Goal: Book appointment/travel/reservation

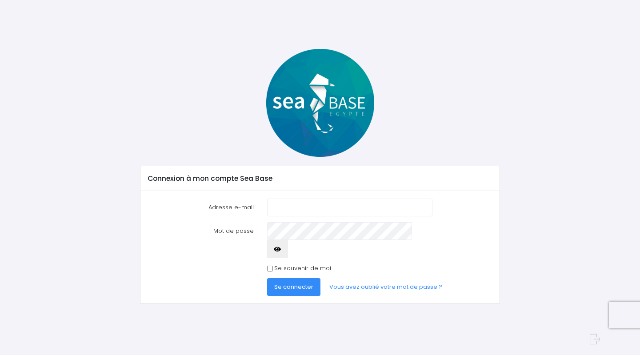
type input "[EMAIL_ADDRESS][DOMAIN_NAME]"
click at [296, 283] on span "Se connecter" at bounding box center [293, 287] width 39 height 8
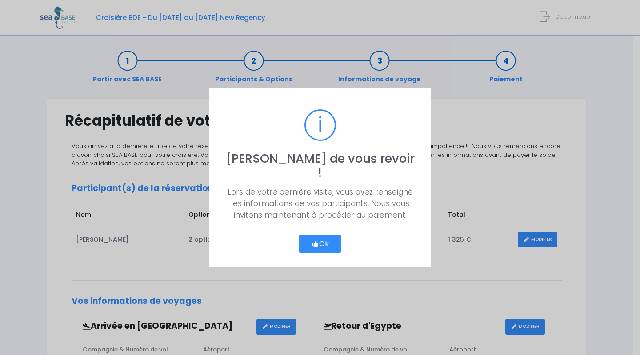
click at [337, 236] on button "Ok" at bounding box center [320, 244] width 42 height 19
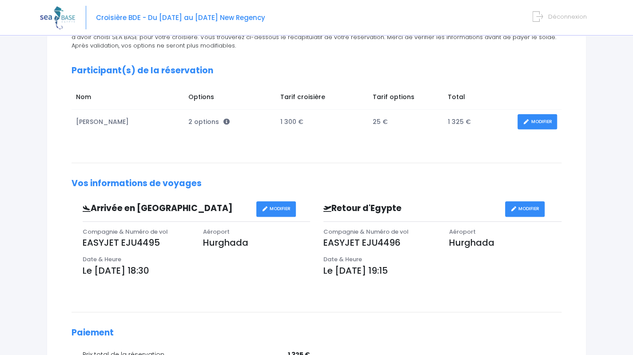
scroll to position [118, 0]
click at [545, 117] on link "MODIFIER" at bounding box center [538, 122] width 40 height 16
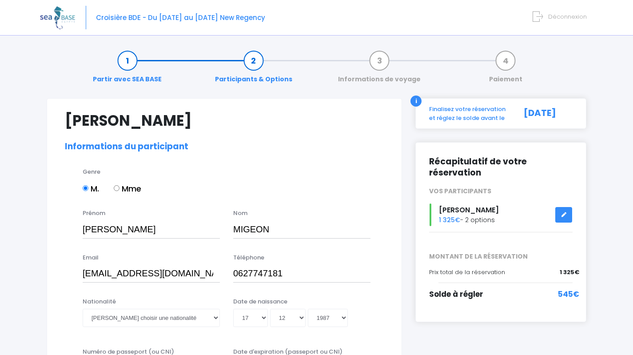
select select "N3"
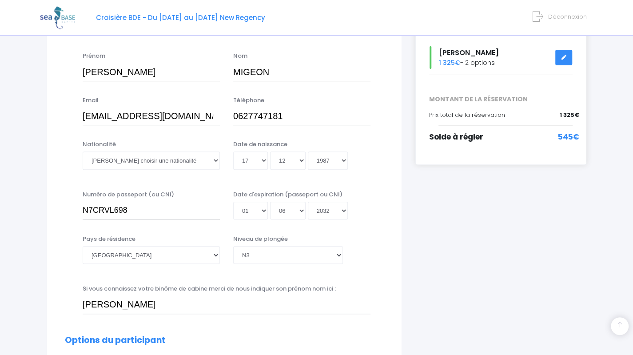
scroll to position [207, 0]
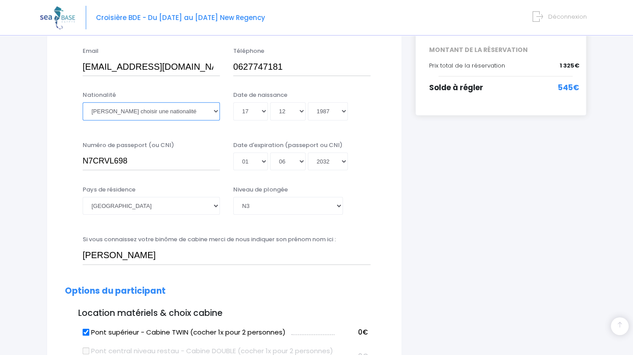
click at [165, 107] on select "Veuillez choisir une nationalité [DEMOGRAPHIC_DATA] Algerienne Allemande [GEOGR…" at bounding box center [151, 111] width 137 height 18
select select "Française"
click at [83, 102] on select "Veuillez choisir une nationalité Afghane Albanaise Algerienne Allemande America…" at bounding box center [151, 111] width 137 height 18
click at [137, 159] on input "N7CRVL698" at bounding box center [151, 161] width 137 height 18
drag, startPoint x: 147, startPoint y: 163, endPoint x: 47, endPoint y: 158, distance: 100.1
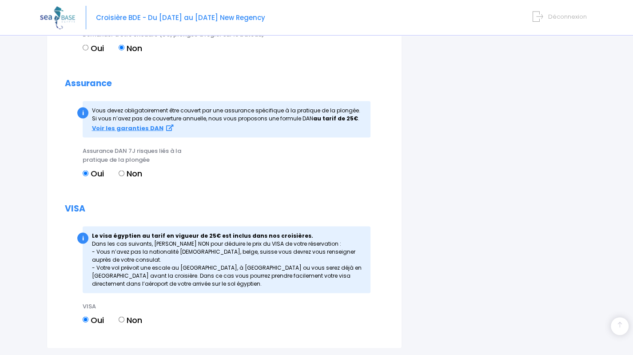
scroll to position [1006, 0]
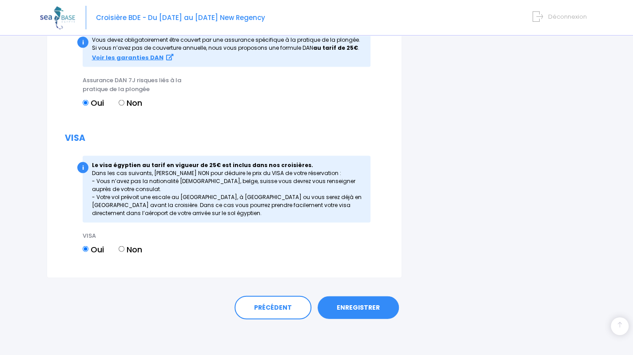
type input "22DF47332"
click at [357, 313] on link "ENREGISTRER" at bounding box center [358, 307] width 81 height 23
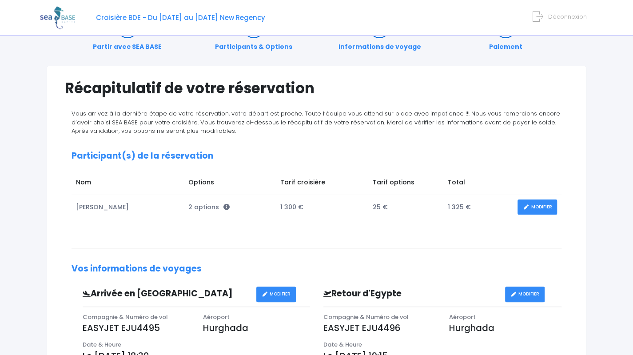
scroll to position [32, 0]
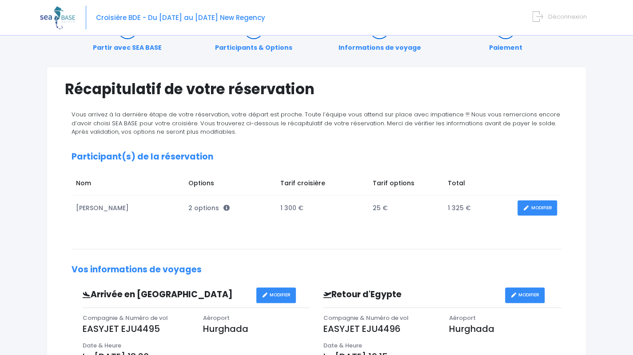
click at [530, 208] on link "MODIFIER" at bounding box center [538, 208] width 40 height 16
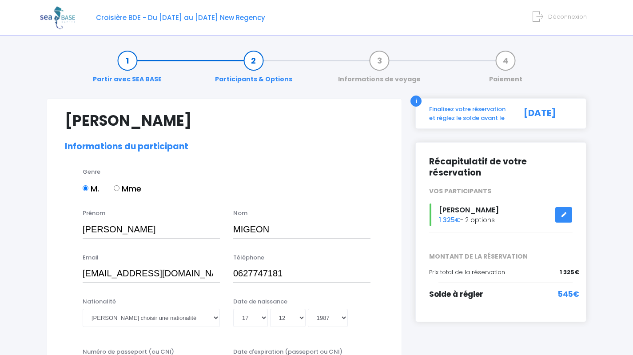
select select "N3"
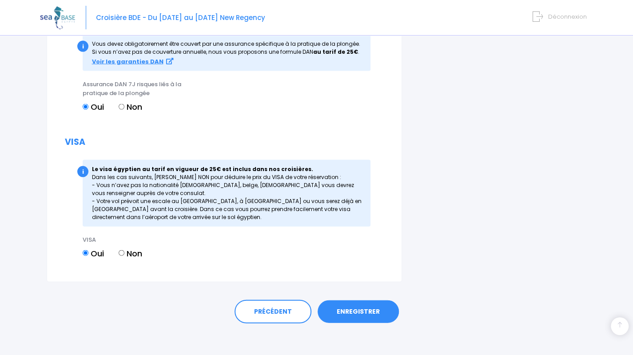
scroll to position [1006, 0]
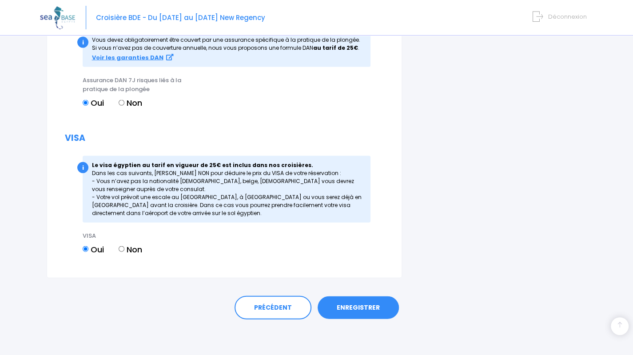
click at [336, 308] on link "ENREGISTRER" at bounding box center [358, 307] width 81 height 23
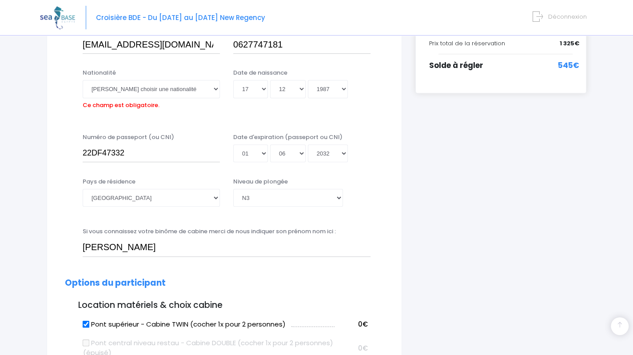
scroll to position [220, 0]
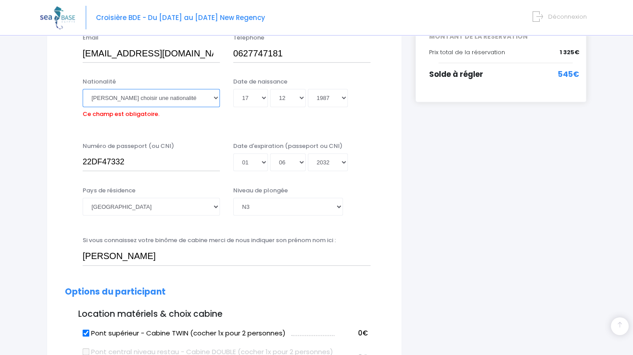
click at [171, 94] on select "Veuillez choisir une nationalité Afghane Albanaise Algerienne Allemande America…" at bounding box center [151, 98] width 137 height 18
select select "Française"
click at [83, 89] on select "Veuillez choisir une nationalité Afghane Albanaise Algerienne Allemande America…" at bounding box center [151, 98] width 137 height 18
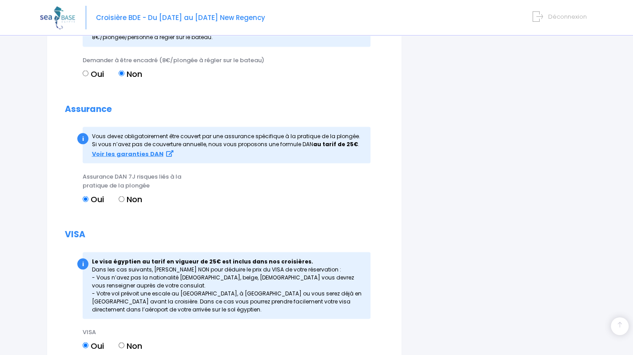
scroll to position [1006, 0]
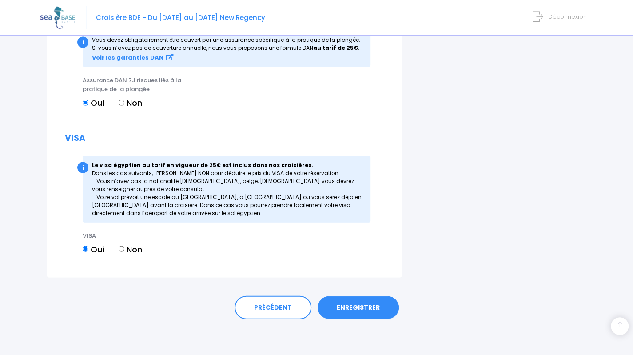
click at [354, 303] on link "ENREGISTRER" at bounding box center [358, 307] width 81 height 23
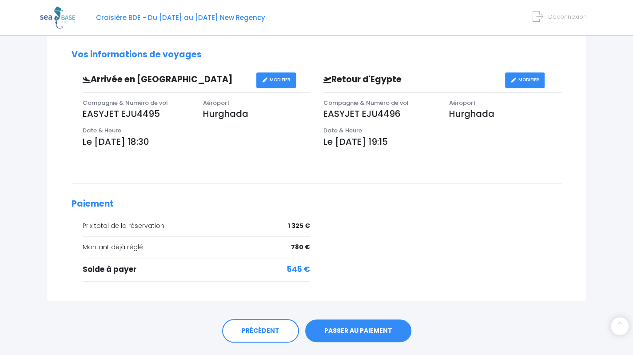
scroll to position [268, 0]
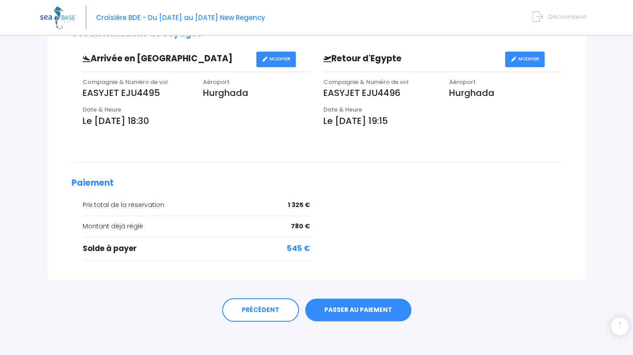
click at [384, 293] on div "PRÉCÉDENT PASSER AU PAIEMENT" at bounding box center [317, 307] width 540 height 55
click at [282, 63] on link "MODIFIER" at bounding box center [276, 60] width 40 height 16
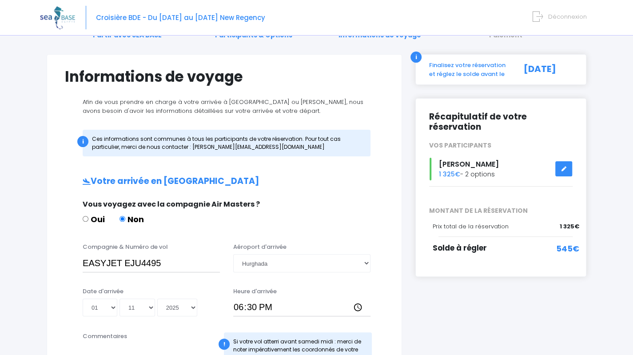
scroll to position [118, 0]
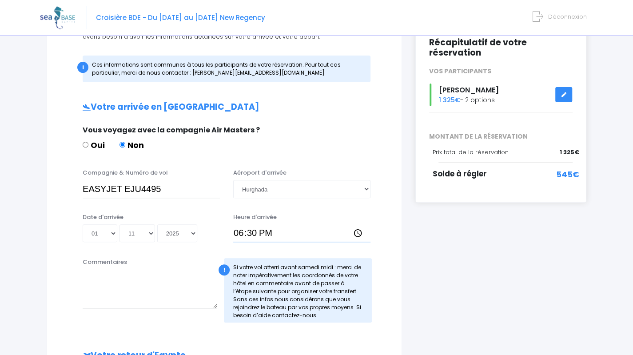
click at [242, 232] on input "18:30" at bounding box center [301, 233] width 137 height 18
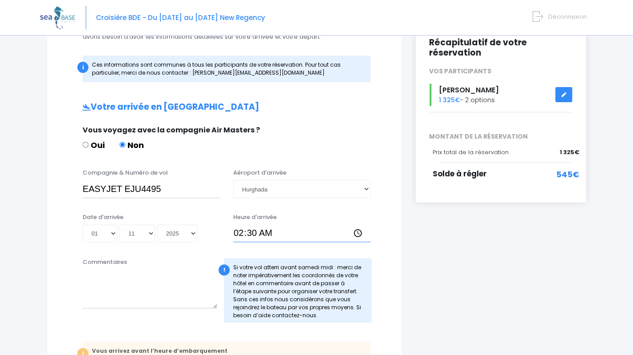
type input "21:30"
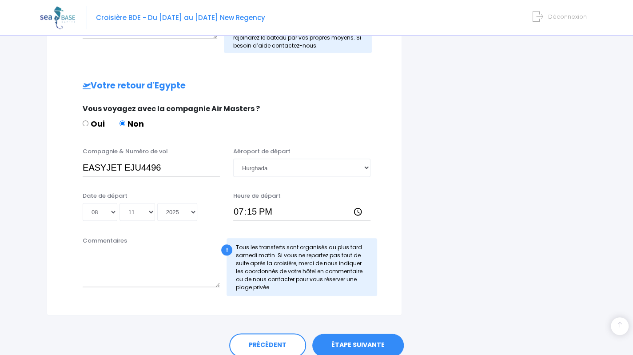
scroll to position [425, 0]
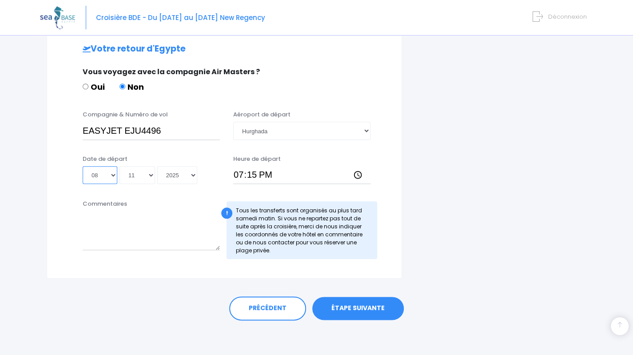
click at [99, 175] on select "Jour 01 02 03 04 05 06 07 08 09 10 11 12 13 14 15 16 17 18 19 20 21 22 23 24 25…" at bounding box center [100, 175] width 35 height 18
select select "01"
click at [83, 166] on select "Jour 01 02 03 04 05 06 07 08 09 10 11 12 13 14 15 16 17 18 19 20 21 22 23 24 25…" at bounding box center [100, 175] width 35 height 18
type input "2025-11-01"
click at [109, 172] on select "Jour 01 02 03 04 05 06 07 08 09 10 11 12 13 14 15 16 17 18 19 20 21 22 23 24 25…" at bounding box center [100, 175] width 35 height 18
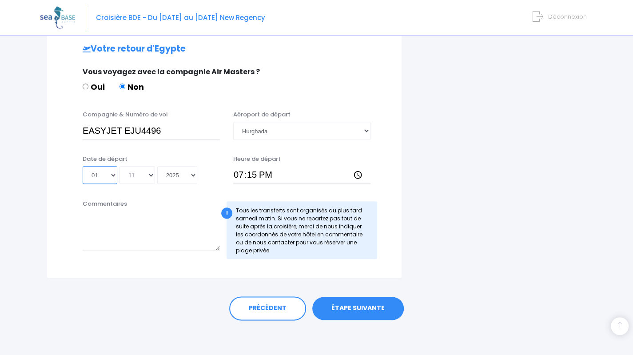
select select "08"
click at [83, 166] on select "Jour 01 02 03 04 05 06 07 08 09 10 11 12 13 14 15 16 17 18 19 20 21 22 23 24 25…" at bounding box center [100, 175] width 35 height 18
type input "2025-11-08"
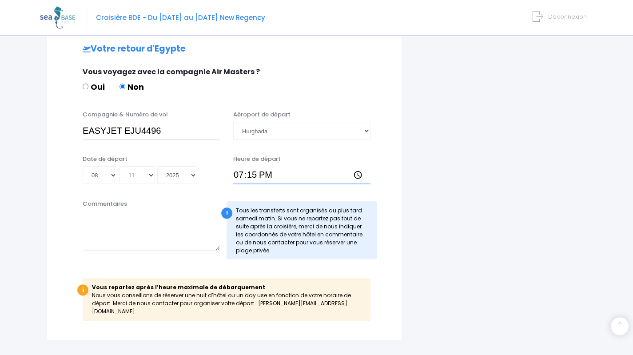
click at [238, 175] on input "19:15" at bounding box center [301, 175] width 137 height 18
type input "22:30"
click at [379, 148] on div "Compagnie & Numéro de vol EASYJET EJU4496 Aéroport de départ Choisir un aéropor…" at bounding box center [224, 150] width 319 height 80
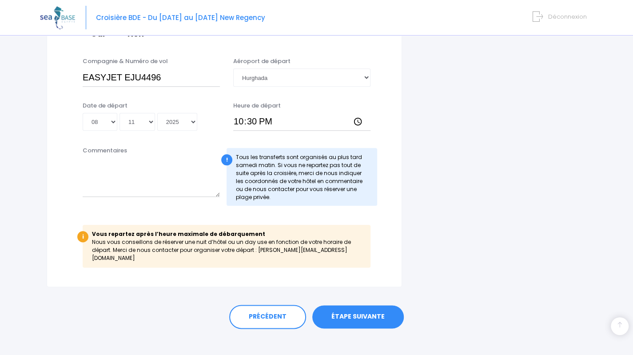
click at [363, 314] on link "ÉTAPE SUIVANTE" at bounding box center [358, 316] width 92 height 23
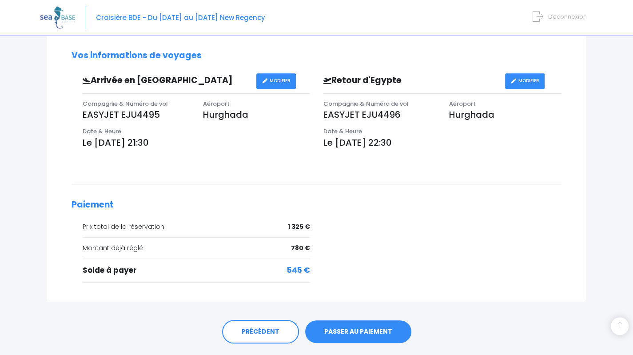
scroll to position [268, 0]
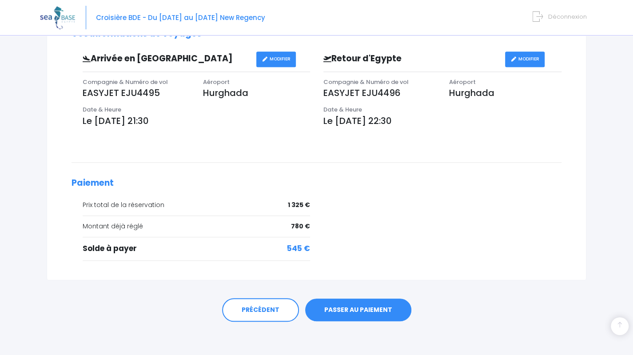
click at [353, 315] on link "PASSER AU PAIEMENT" at bounding box center [358, 310] width 106 height 23
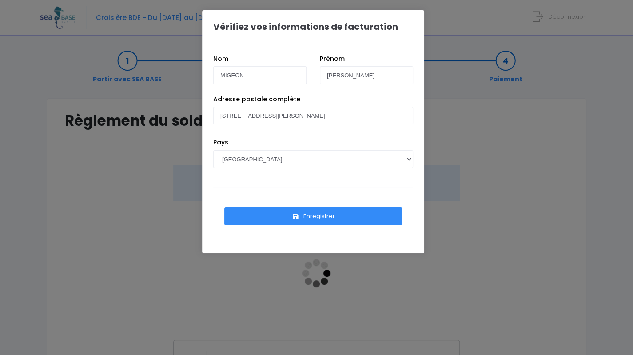
click at [335, 215] on button "Enregistrer" at bounding box center [313, 217] width 178 height 18
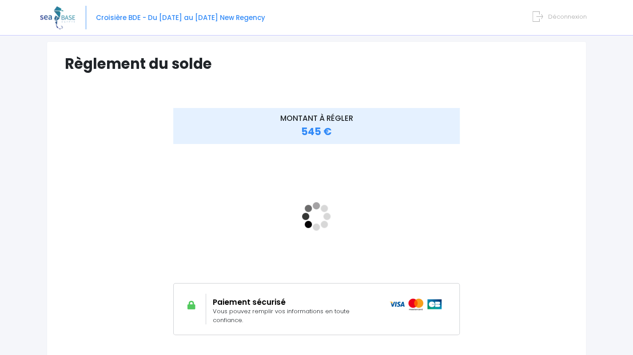
scroll to position [57, 0]
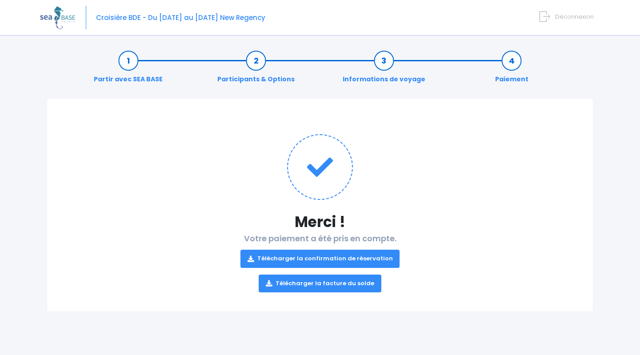
click at [308, 257] on link "Télécharger la confirmation de réservation" at bounding box center [320, 259] width 160 height 18
